Goal: Task Accomplishment & Management: Complete application form

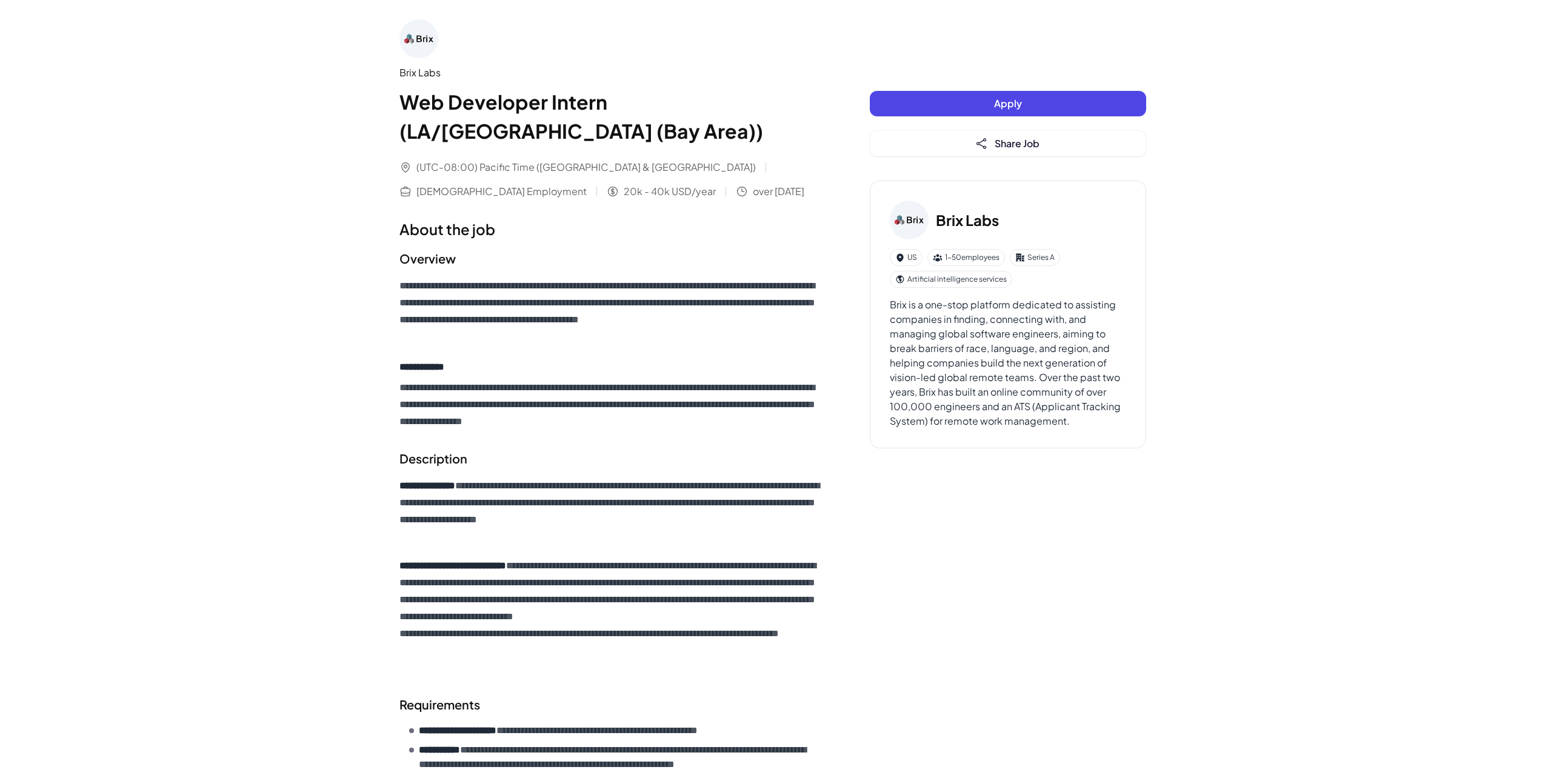
click at [973, 107] on button "Apply" at bounding box center [1008, 104] width 277 height 25
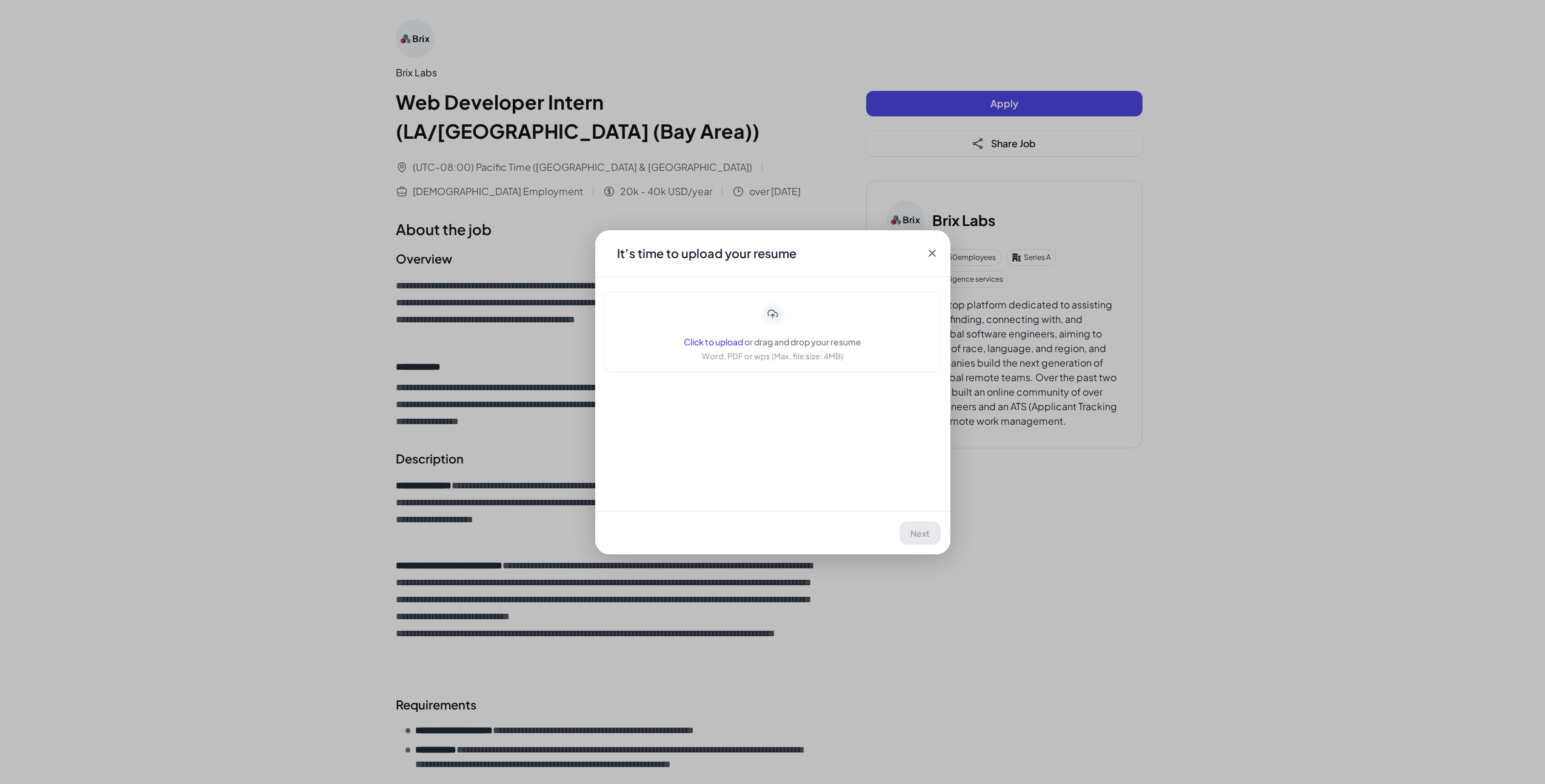
click at [750, 331] on div "Click to upload or drag and drop your resume Word, PDF or wps (Max. file size: …" at bounding box center [772, 332] width 177 height 61
click at [939, 541] on div "Next" at bounding box center [772, 533] width 355 height 43
click at [927, 533] on span "Next" at bounding box center [921, 533] width 20 height 11
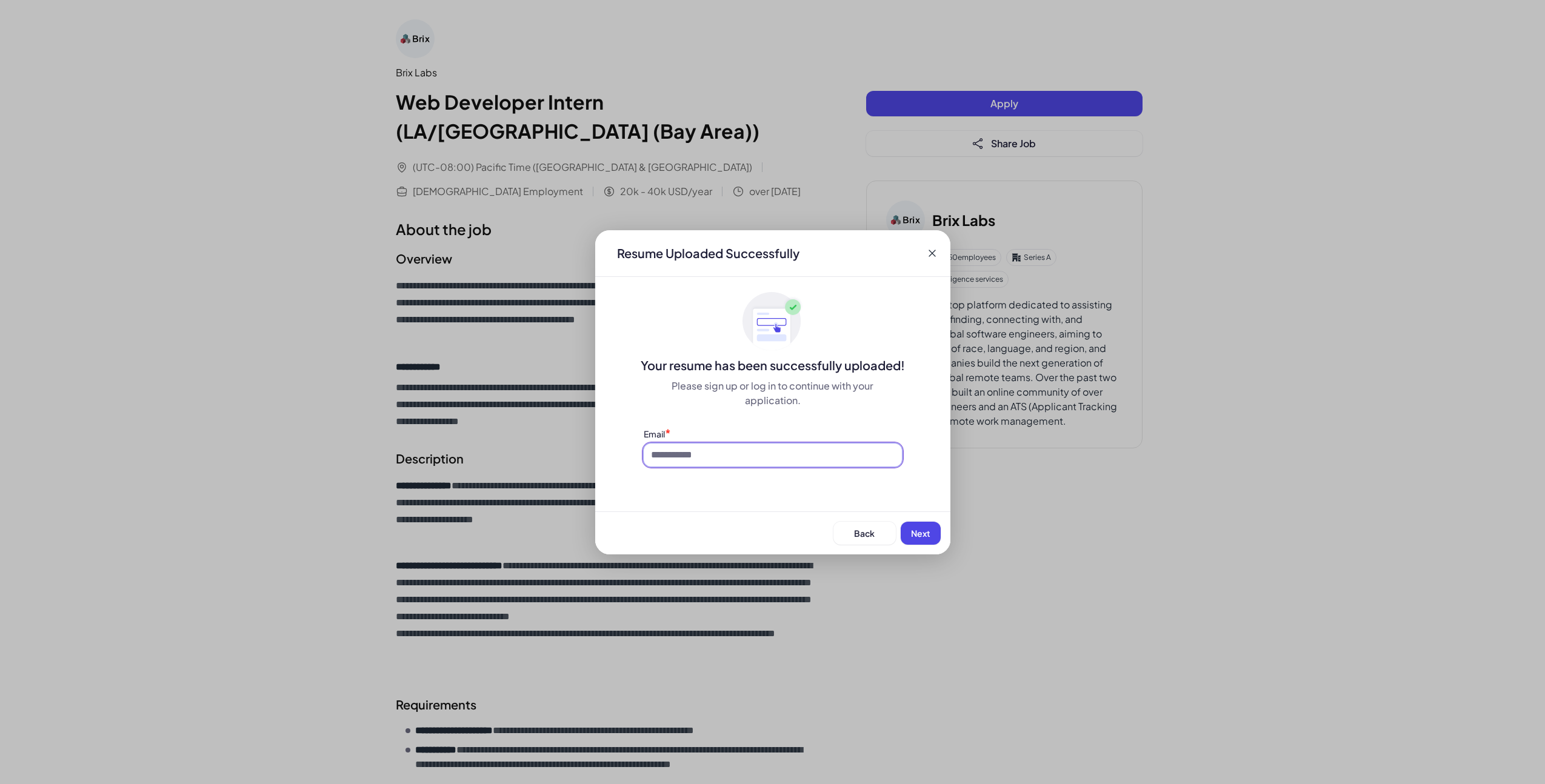
click at [797, 459] on input at bounding box center [772, 456] width 258 height 23
type input "**********"
click at [901, 522] on button "Next" at bounding box center [920, 533] width 40 height 23
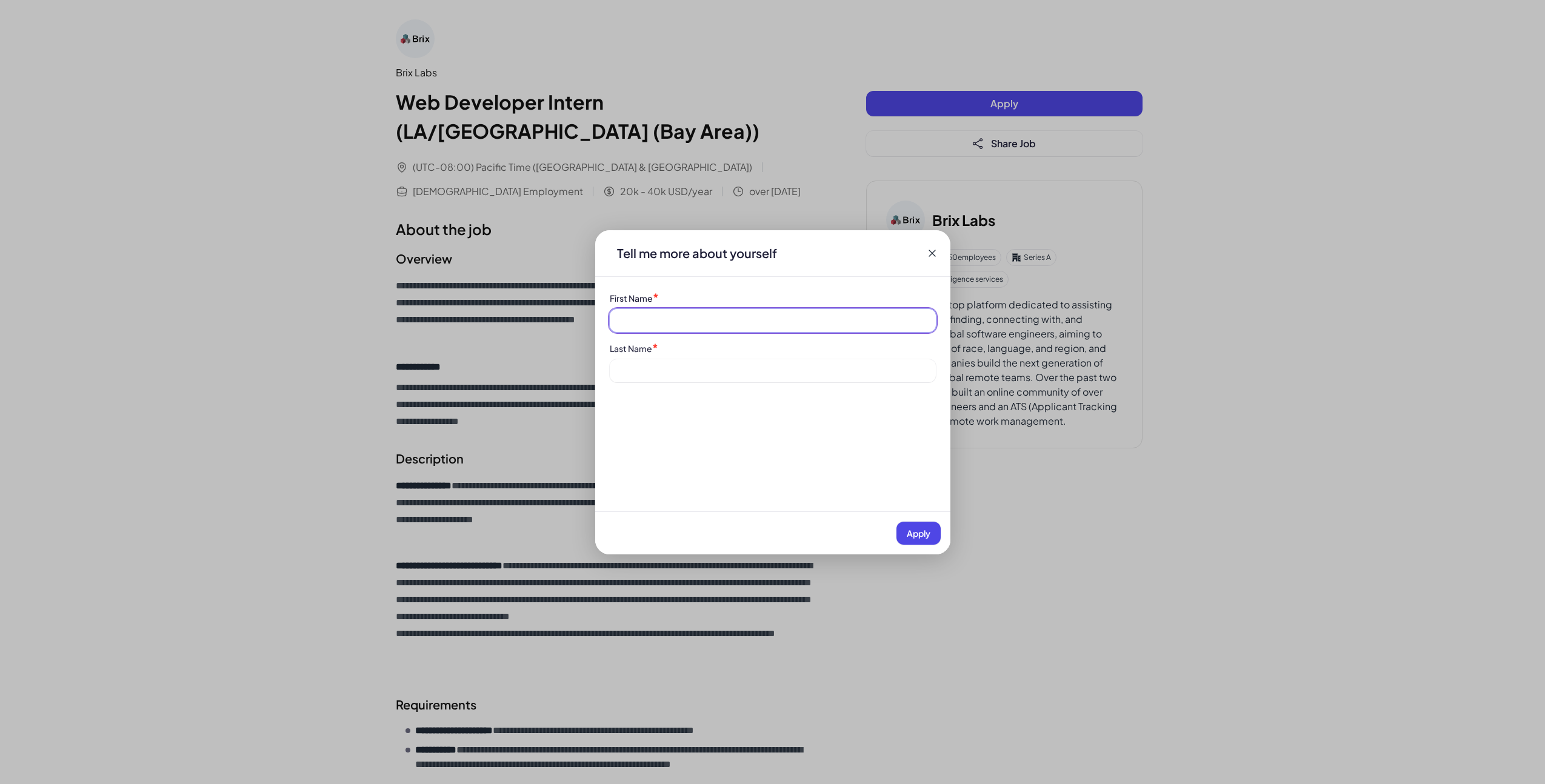
click at [757, 313] on input at bounding box center [772, 320] width 326 height 23
type input "******"
click at [896, 522] on button "Apply" at bounding box center [918, 533] width 44 height 23
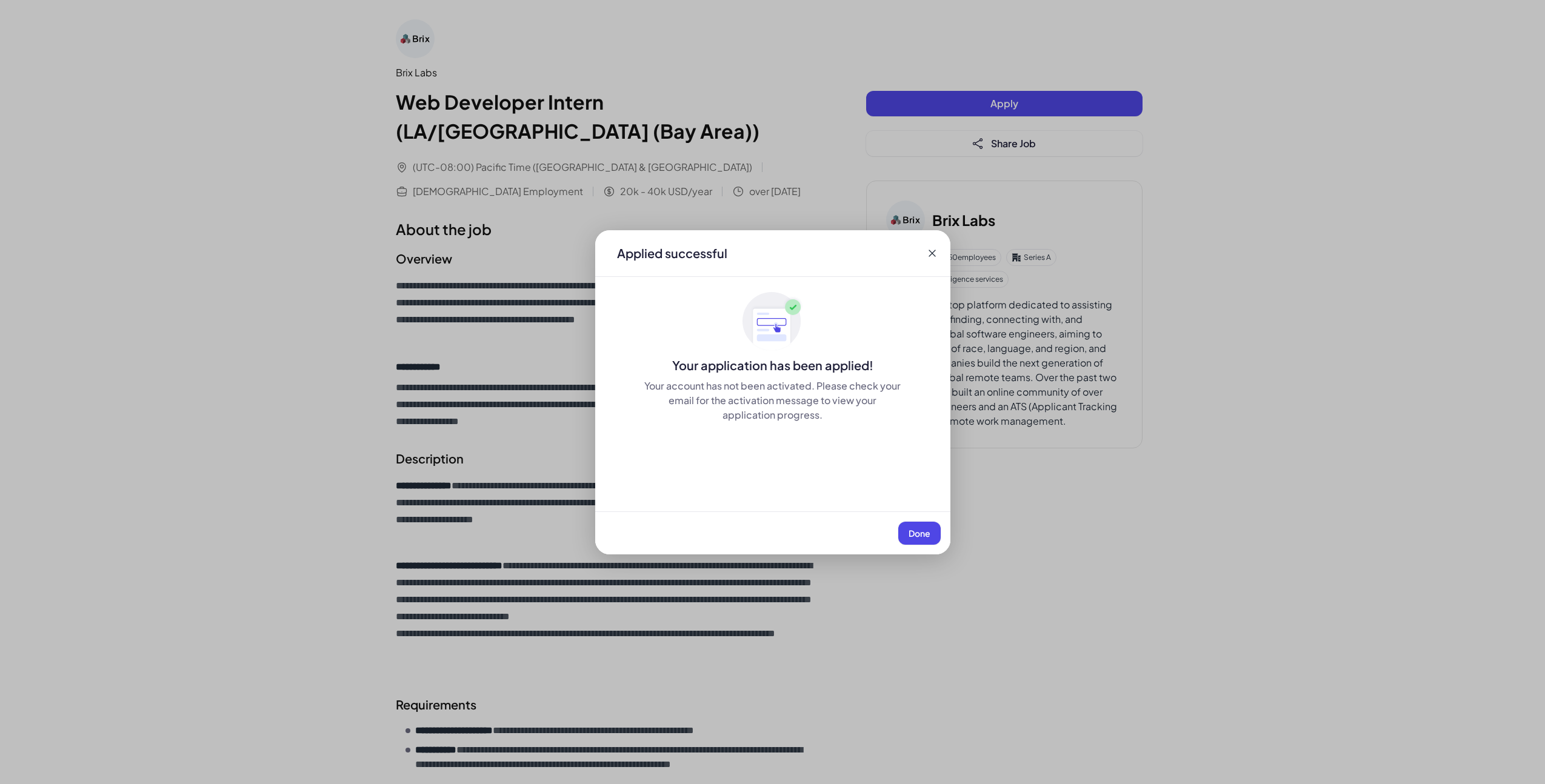
click at [922, 533] on span "Done" at bounding box center [919, 533] width 21 height 11
